Goal: Transaction & Acquisition: Purchase product/service

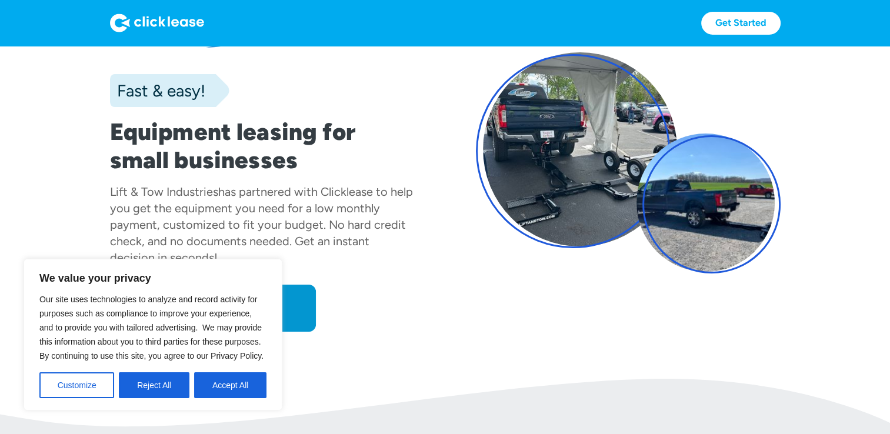
scroll to position [79, 0]
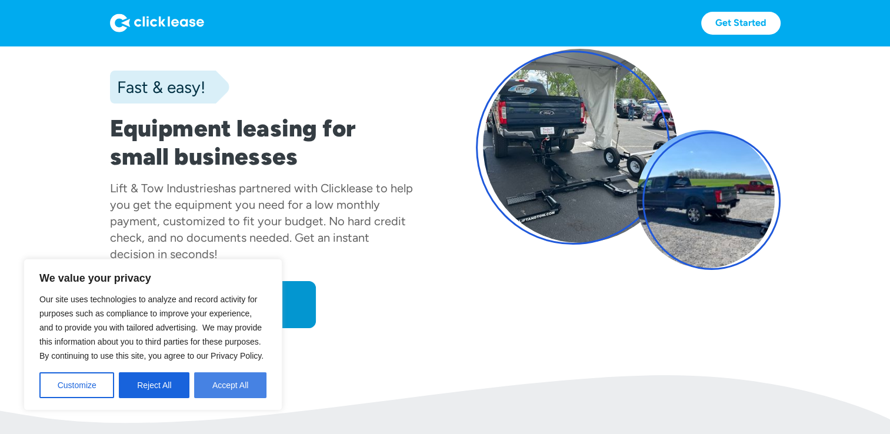
click at [215, 378] on button "Accept All" at bounding box center [230, 385] width 72 height 26
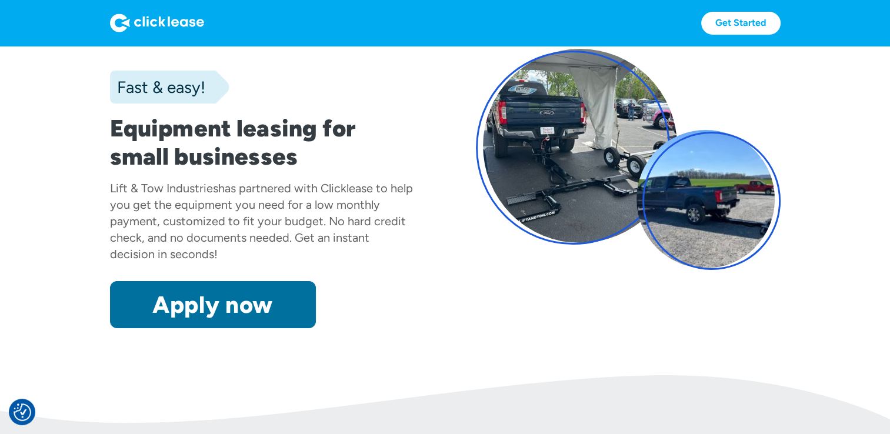
click at [229, 294] on link "Apply now" at bounding box center [213, 304] width 206 height 47
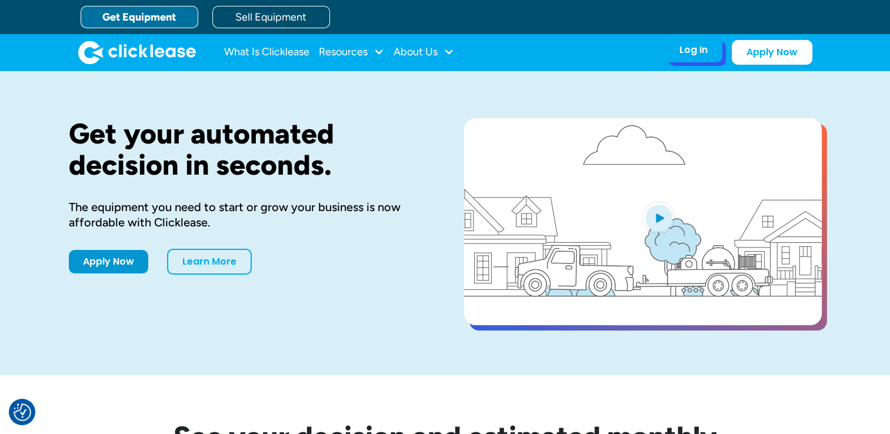
click at [712, 49] on div "Log In Account login I use Clicklease to get my equipment Partner Portal I offe…" at bounding box center [694, 50] width 58 height 25
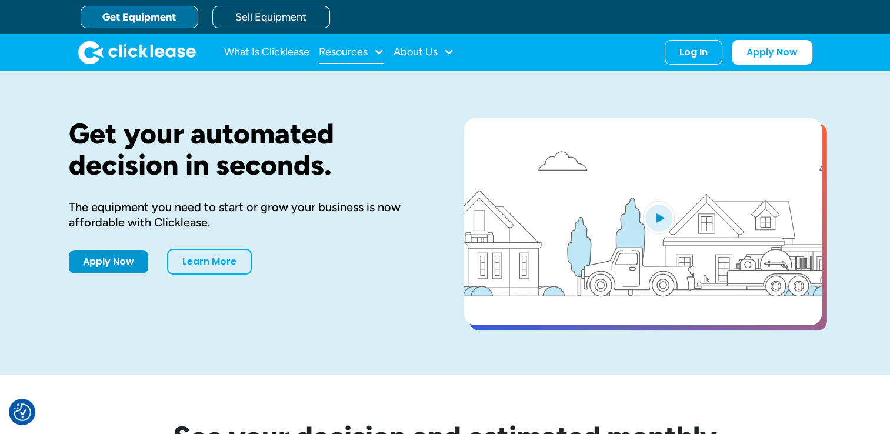
click at [364, 52] on div "Resources" at bounding box center [343, 52] width 49 height 0
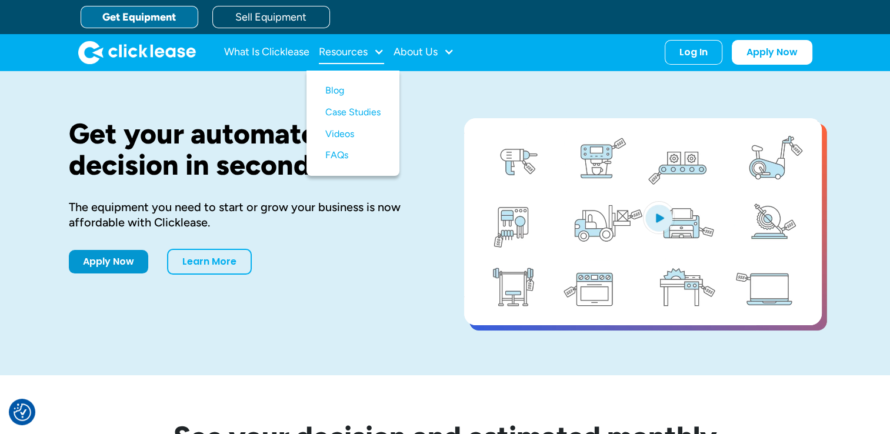
click at [365, 52] on div "Resources" at bounding box center [343, 52] width 49 height 0
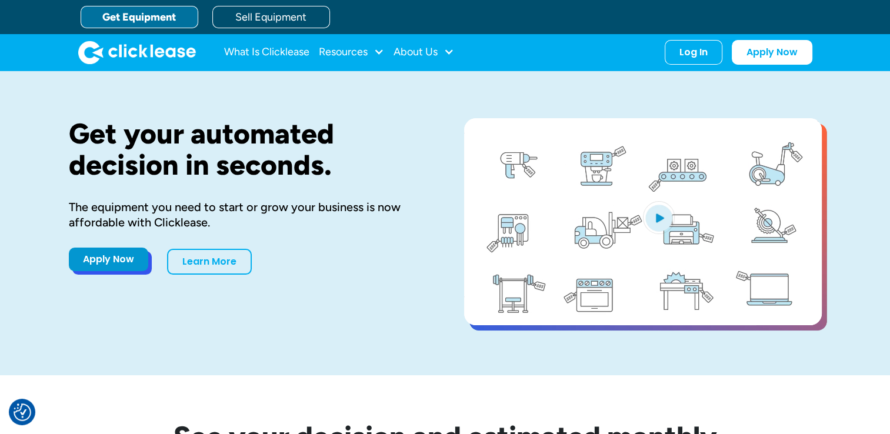
click at [112, 262] on link "Apply Now" at bounding box center [108, 260] width 79 height 24
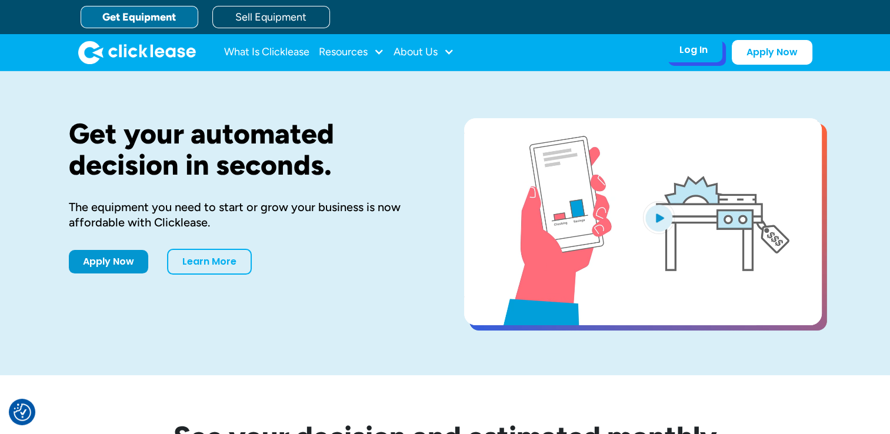
click at [706, 53] on div "Log In" at bounding box center [694, 50] width 28 height 12
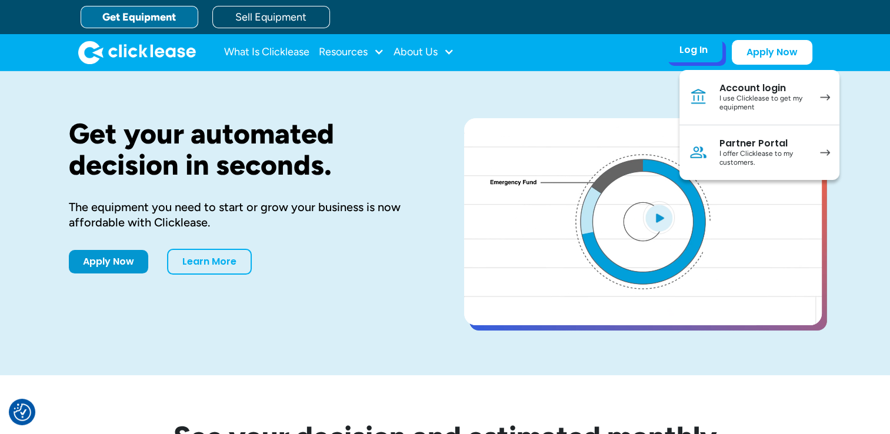
click at [784, 108] on div "I use Clicklease to get my equipment" at bounding box center [764, 103] width 89 height 18
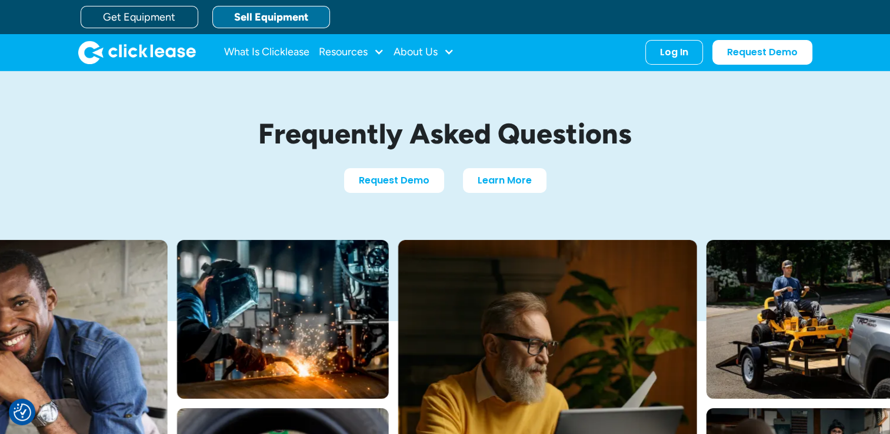
click at [291, 20] on link "Sell Equipment" at bounding box center [271, 17] width 118 height 22
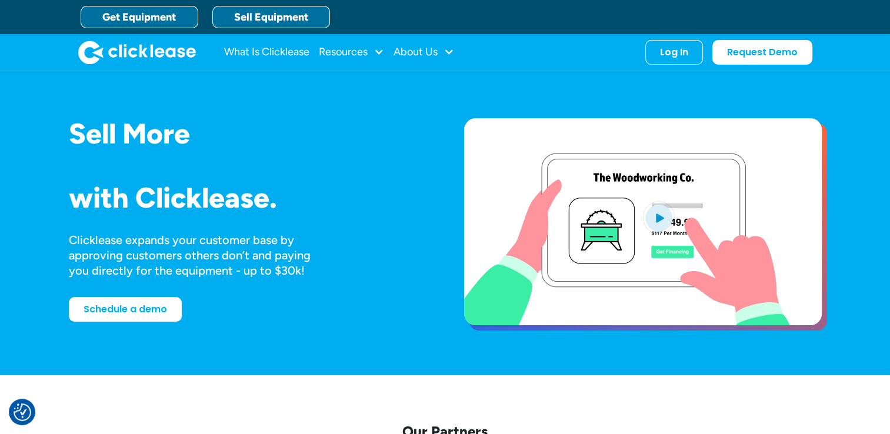
click at [189, 8] on link "Get Equipment" at bounding box center [140, 17] width 118 height 22
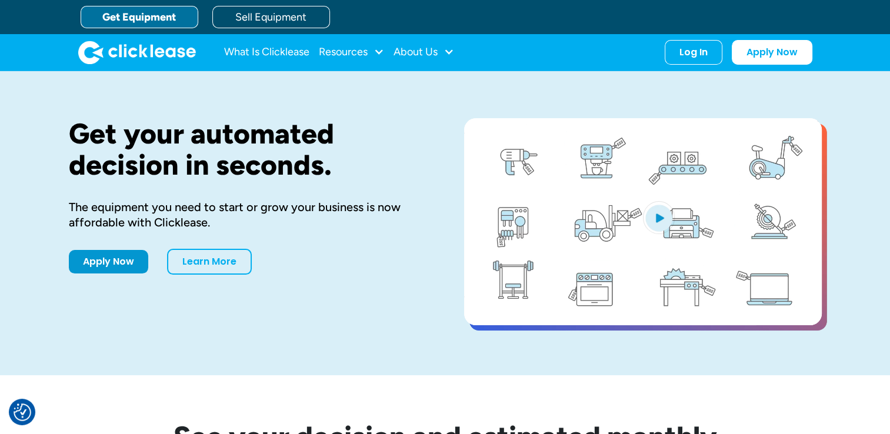
click at [166, 19] on link "Get Equipment" at bounding box center [140, 17] width 118 height 22
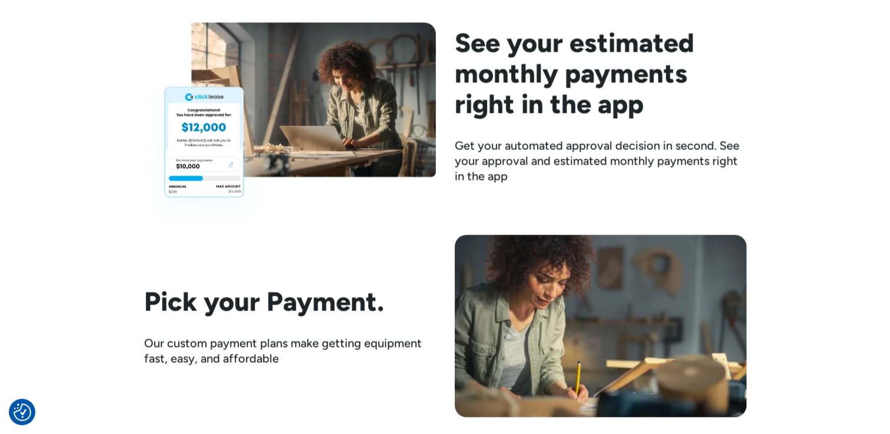
scroll to position [1644, 0]
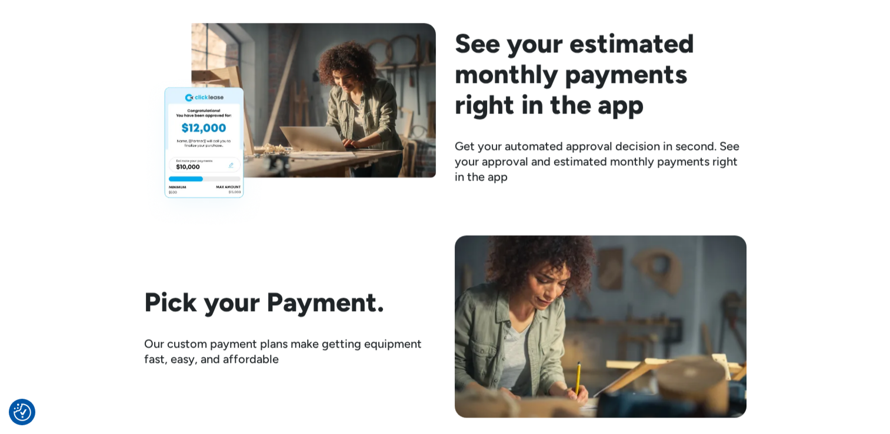
click at [218, 185] on img at bounding box center [290, 125] width 292 height 204
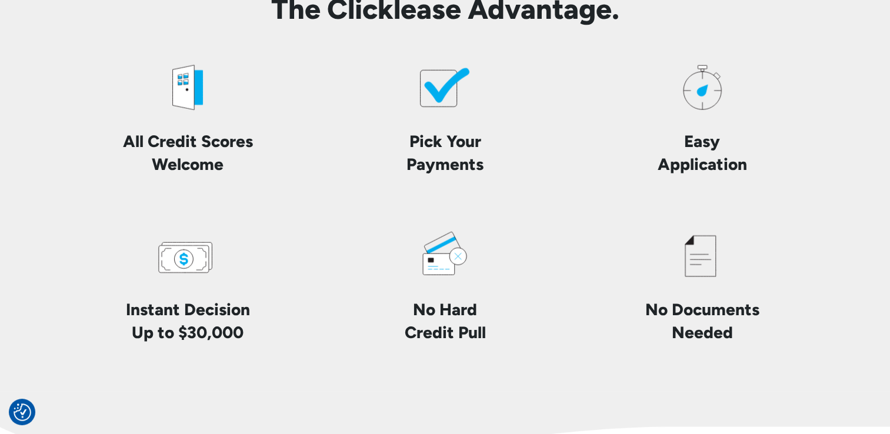
scroll to position [2770, 0]
click at [207, 130] on h4 "All Credit Scores Welcome" at bounding box center [188, 153] width 201 height 46
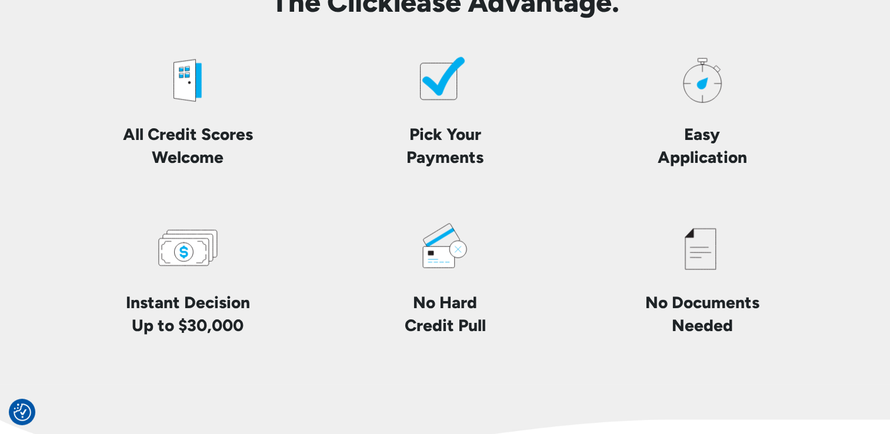
scroll to position [2777, 0]
click at [188, 85] on icon at bounding box center [184, 80] width 22 height 45
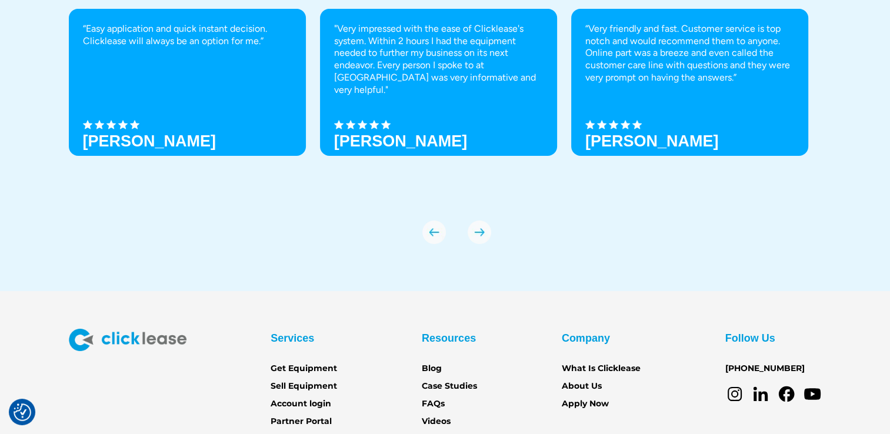
scroll to position [4148, 0]
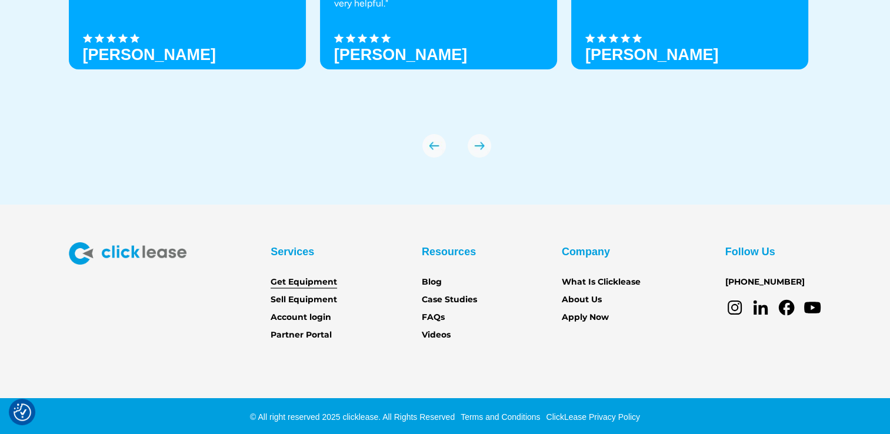
click at [307, 280] on link "Get Equipment" at bounding box center [304, 282] width 66 height 13
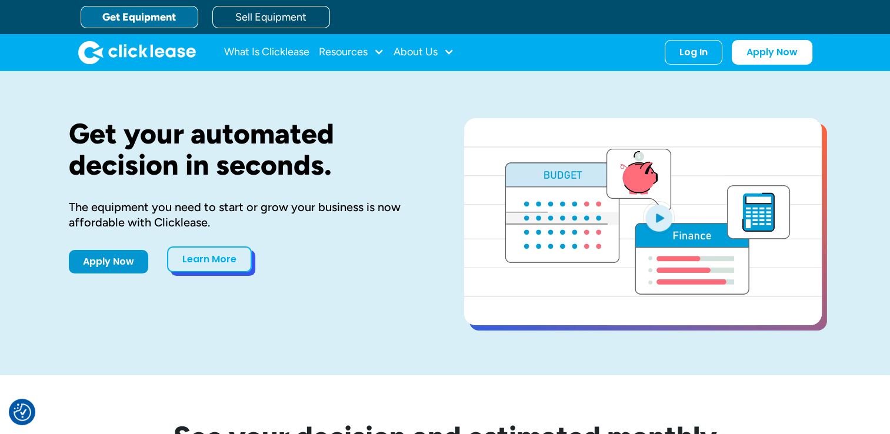
click at [245, 262] on link "Learn More" at bounding box center [209, 260] width 85 height 26
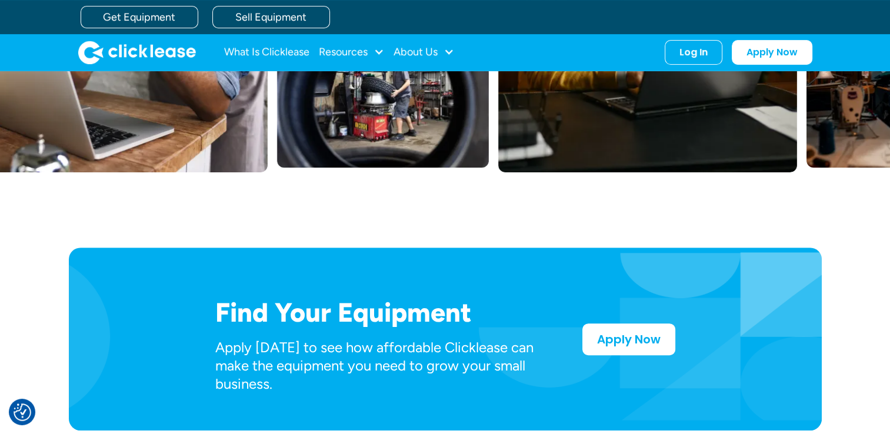
scroll to position [29, 0]
